Goal: Transaction & Acquisition: Purchase product/service

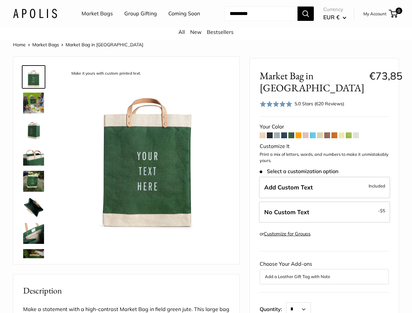
click at [206, 157] on img at bounding box center [148, 149] width 164 height 164
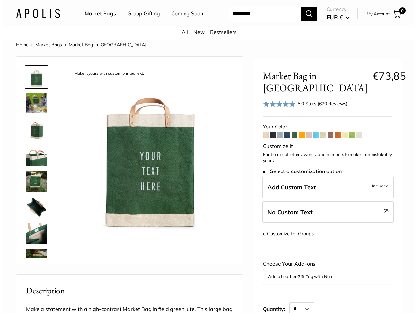
scroll to position [76, 0]
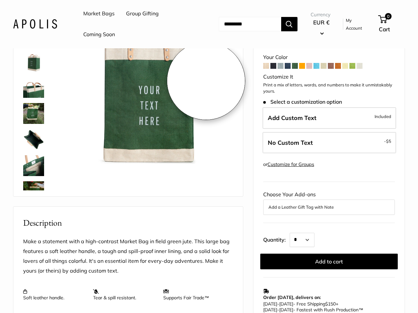
click at [139, 24] on ul "Market Bags Group Gifting Coming Soon" at bounding box center [144, 24] width 122 height 42
click at [253, 24] on input "Search..." at bounding box center [250, 24] width 62 height 14
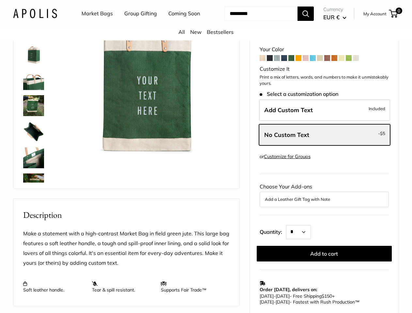
click at [206, 155] on div "Make it yours with custom printed text. Take it anywhere with easy-grip handles…" at bounding box center [148, 73] width 164 height 164
click at [148, 155] on img at bounding box center [148, 73] width 164 height 164
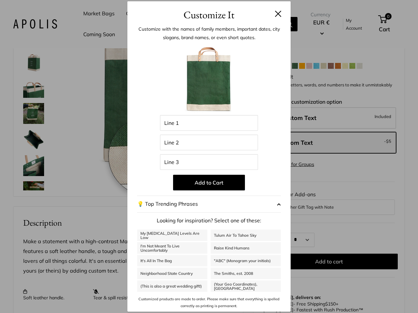
click at [148, 156] on div "Make it yours with custom printed text. Take it anywhere with easy-grip handles…" at bounding box center [128, 264] width 230 height 550
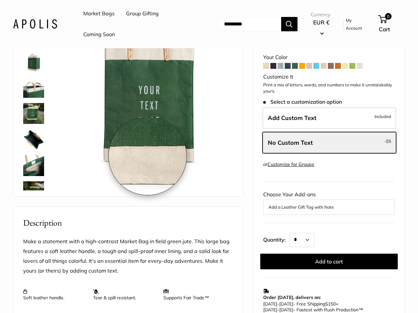
click at [406, 156] on div "Home Market Bags Market Bag in Field Green Make it yours with custom printed te…" at bounding box center [209, 256] width 418 height 566
click at [302, 110] on label "Add Custom Text Included" at bounding box center [330, 118] width 134 height 22
